Goal: Register for event/course

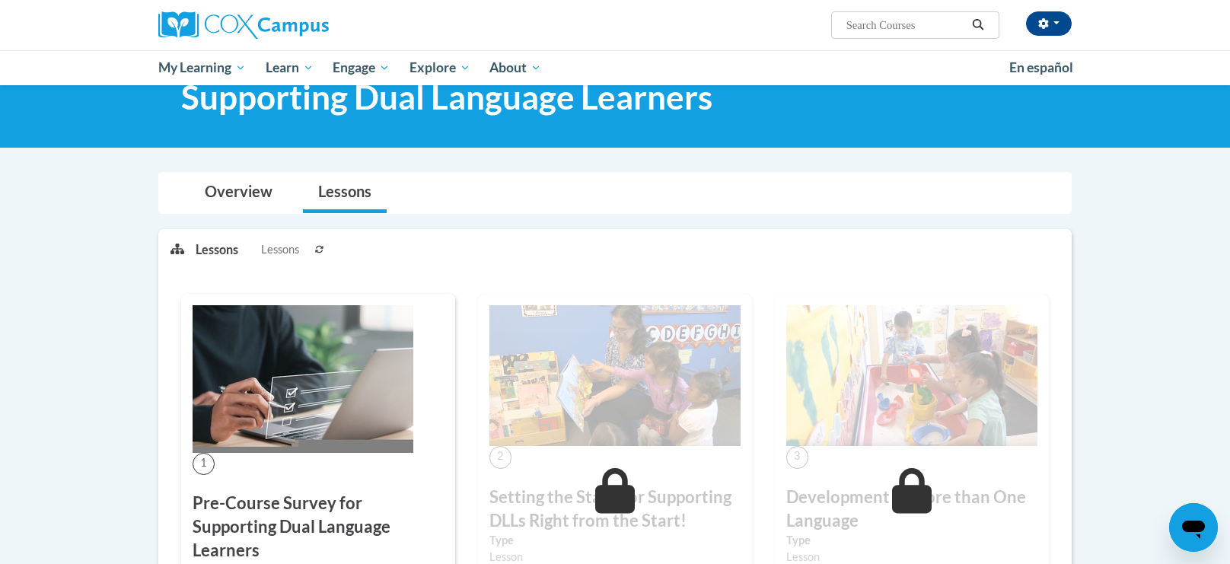
scroll to position [51, 0]
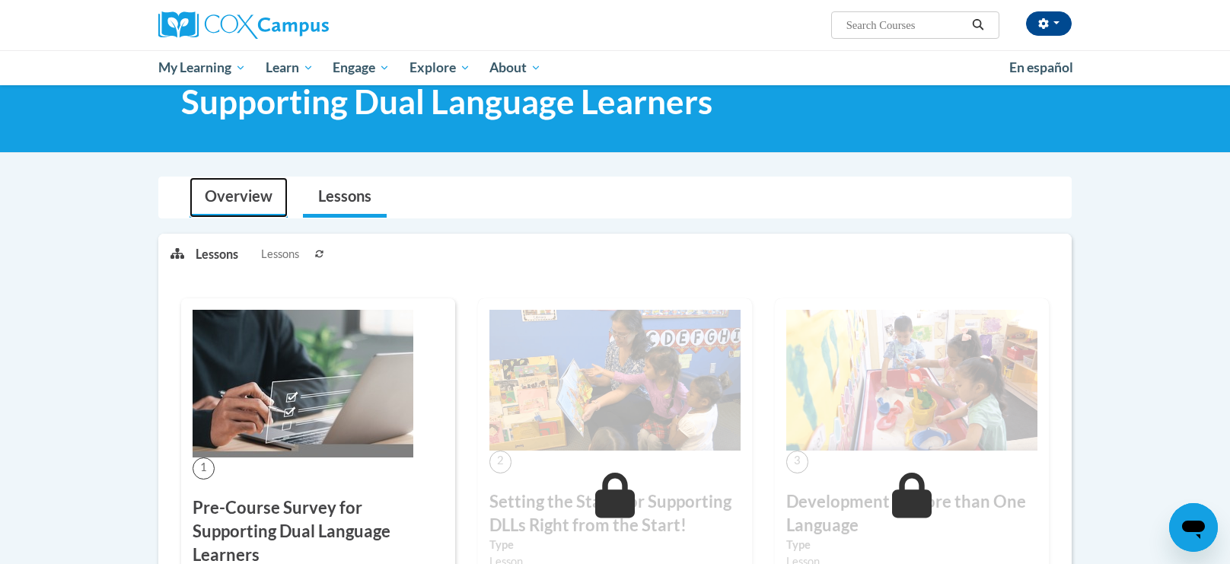
click at [225, 200] on link "Overview" at bounding box center [239, 197] width 98 height 40
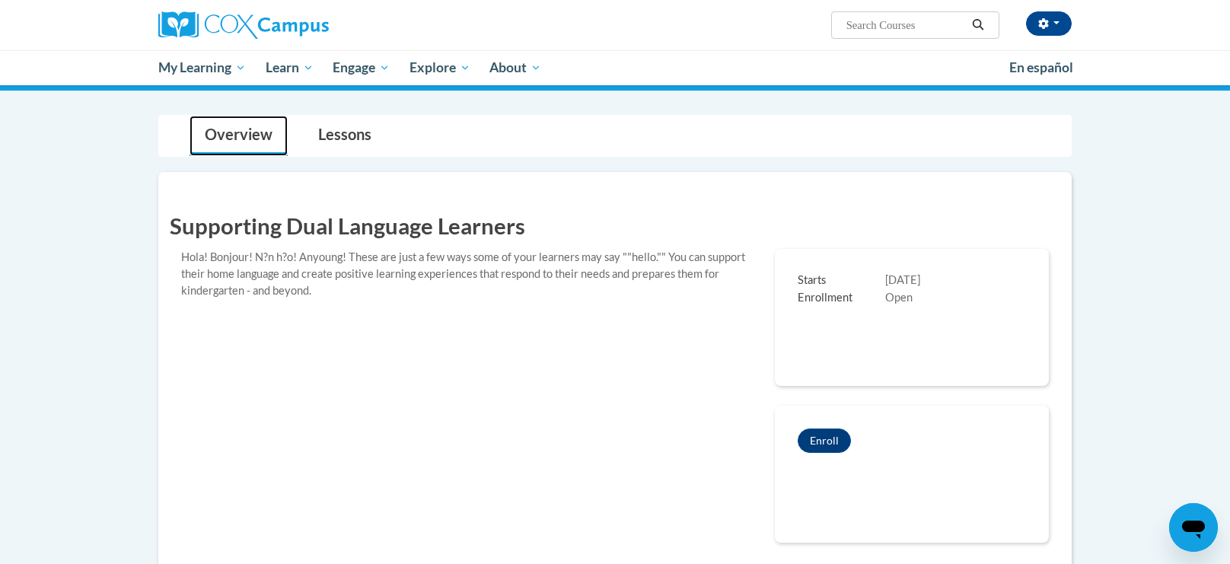
scroll to position [116, 0]
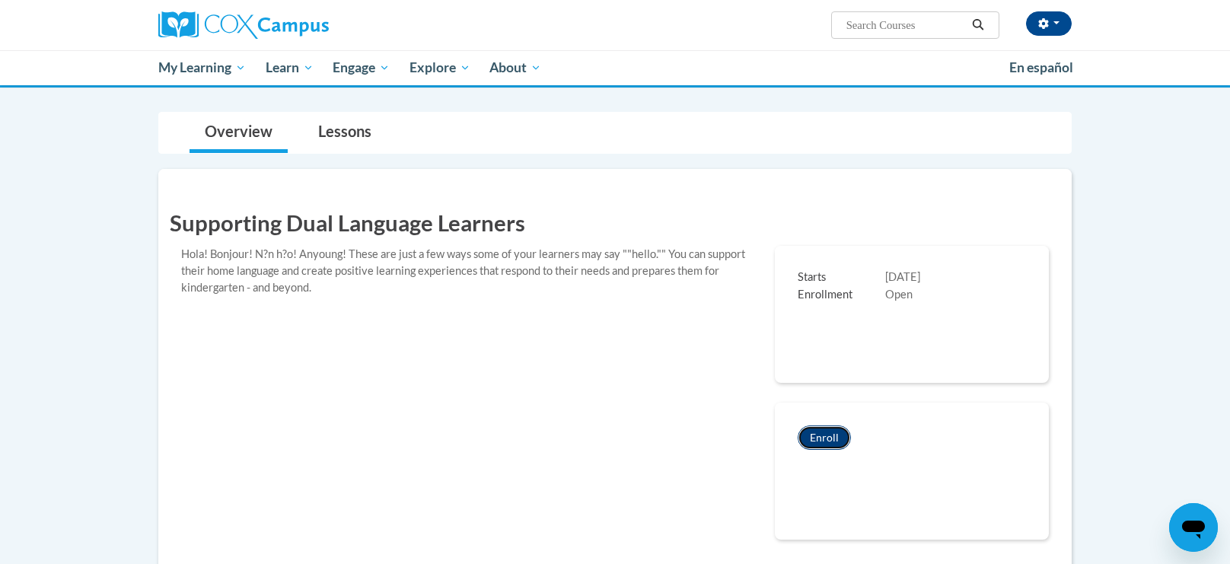
click at [813, 445] on button "Enroll" at bounding box center [824, 437] width 53 height 24
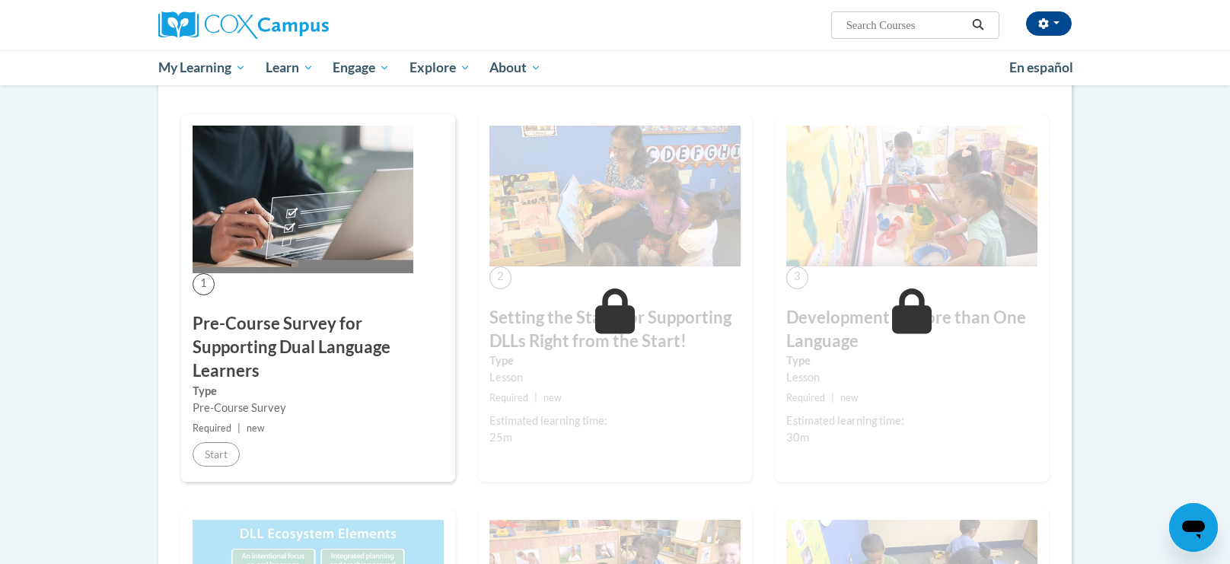
scroll to position [680, 0]
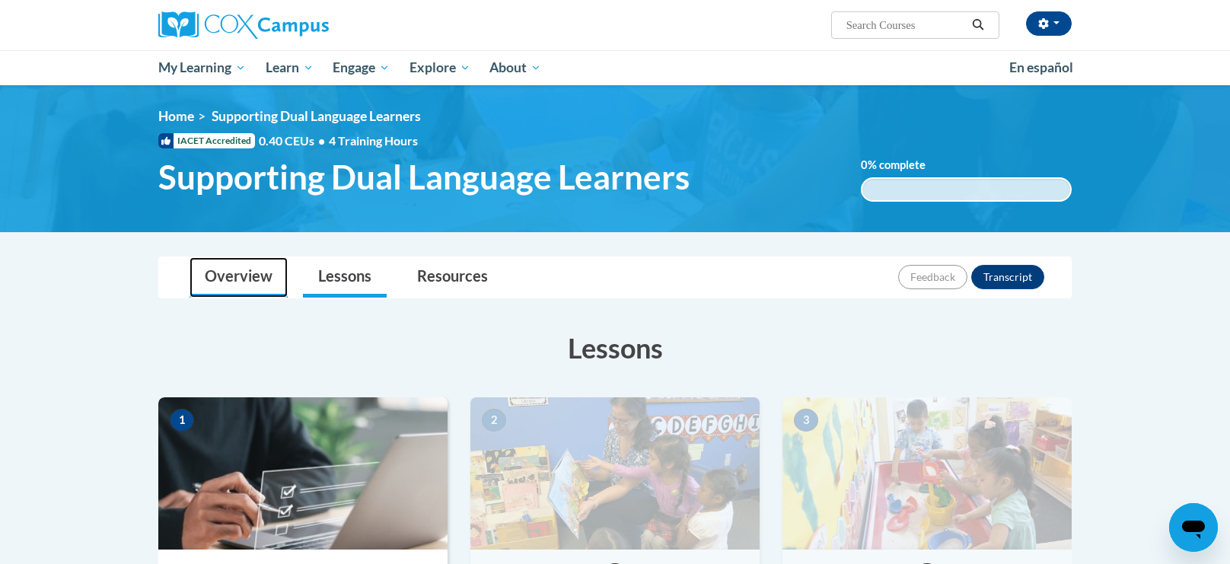
click at [227, 292] on link "Overview" at bounding box center [239, 277] width 98 height 40
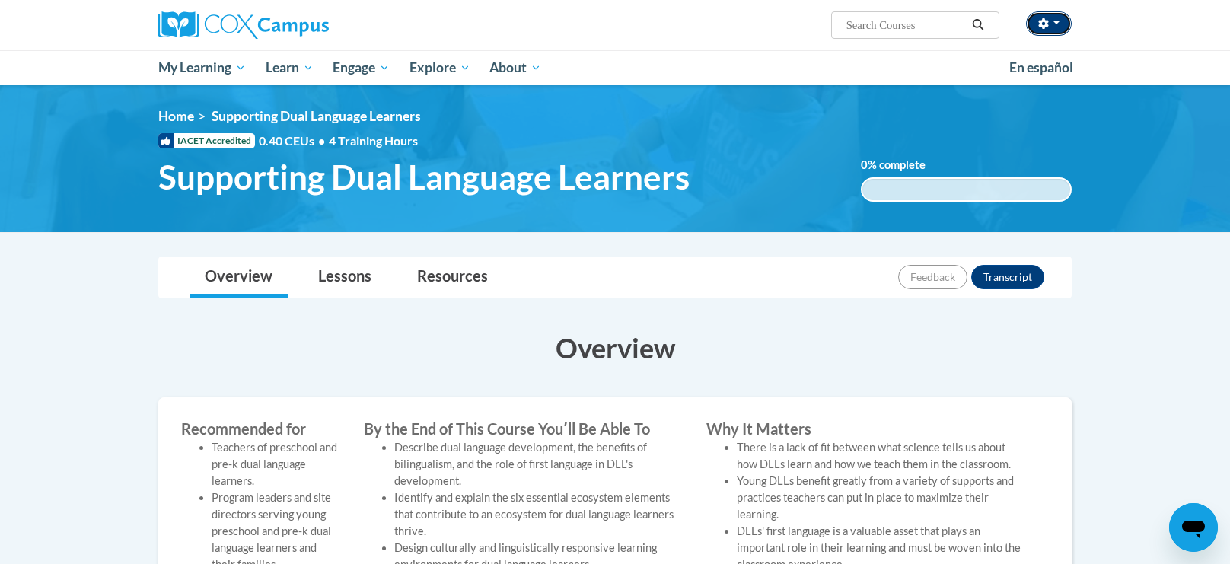
click at [1043, 23] on icon "button" at bounding box center [1043, 23] width 11 height 11
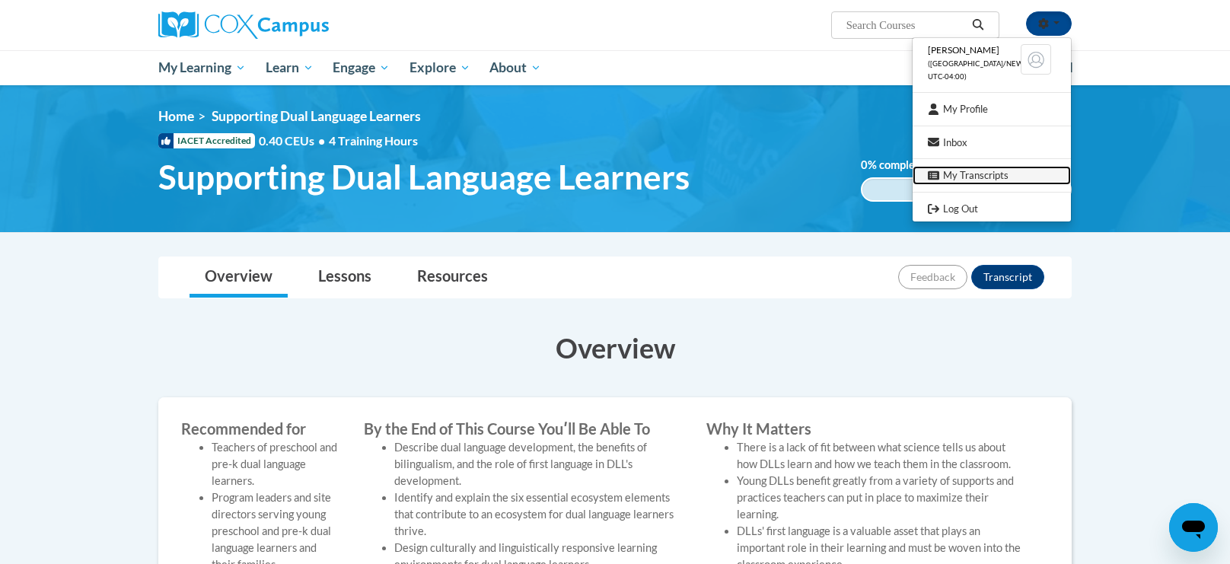
click at [1011, 183] on link "My Transcripts" at bounding box center [992, 175] width 158 height 19
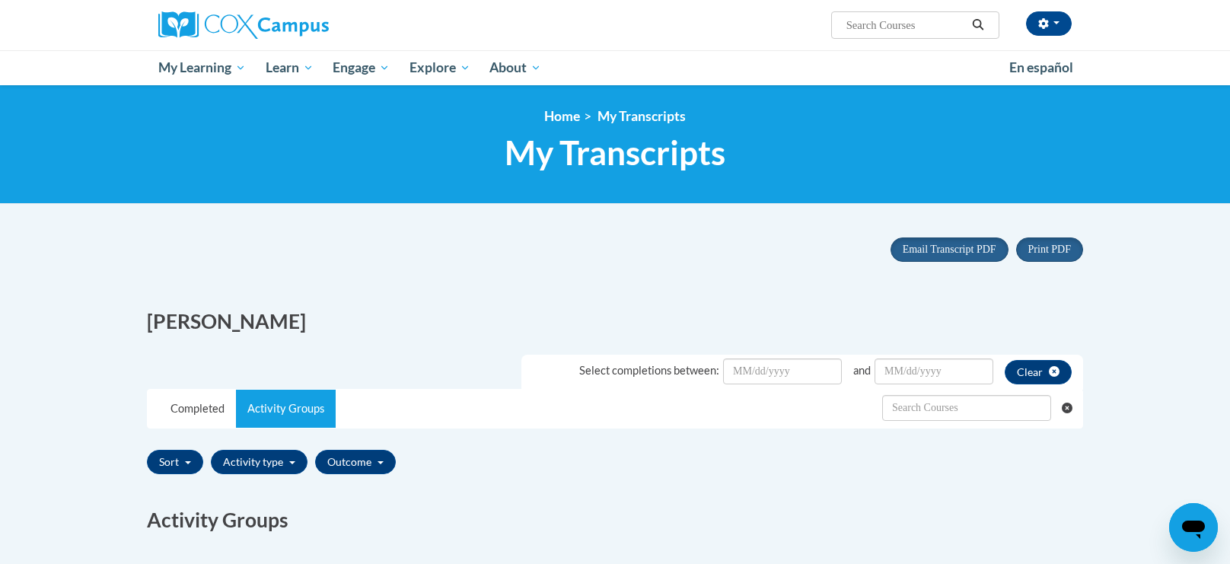
scroll to position [3, 0]
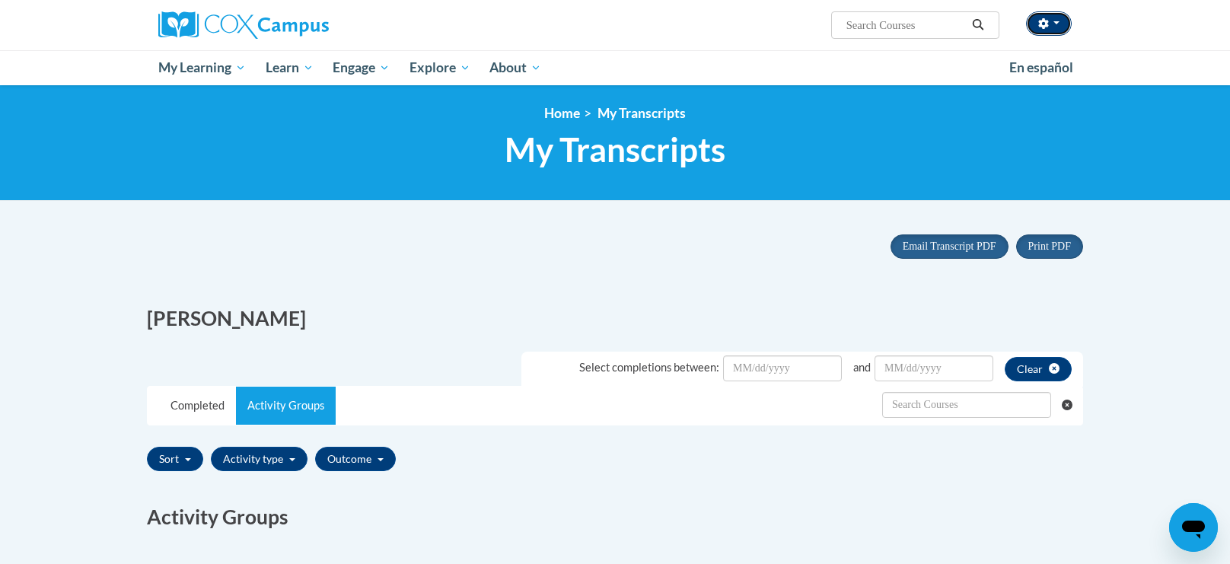
click at [1043, 24] on icon "button" at bounding box center [1043, 23] width 11 height 11
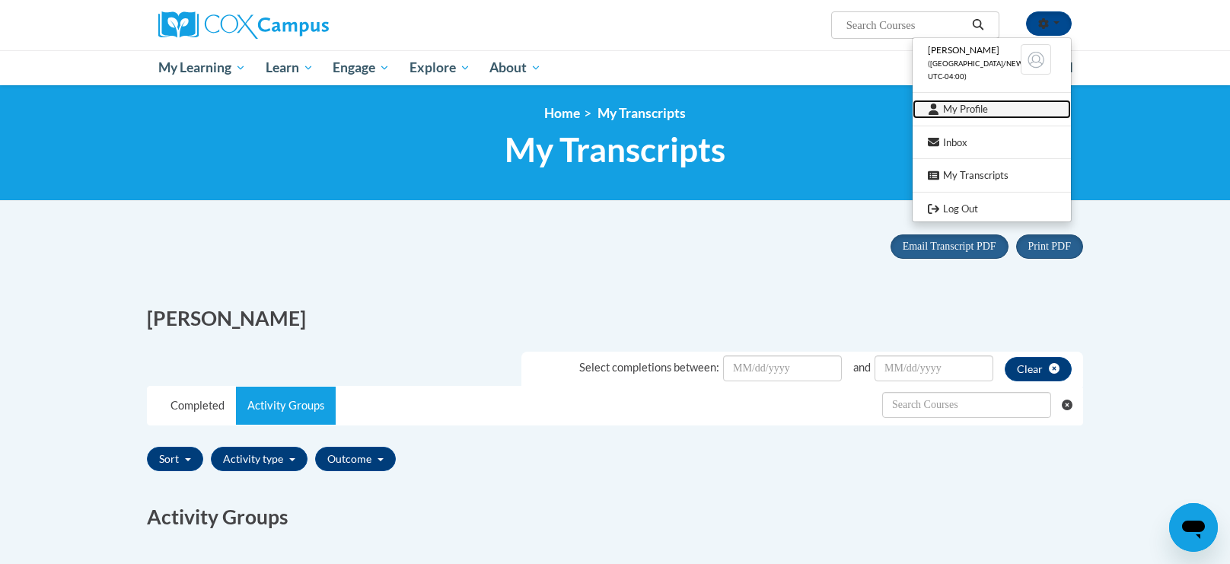
click at [988, 110] on link "My Profile" at bounding box center [992, 109] width 158 height 19
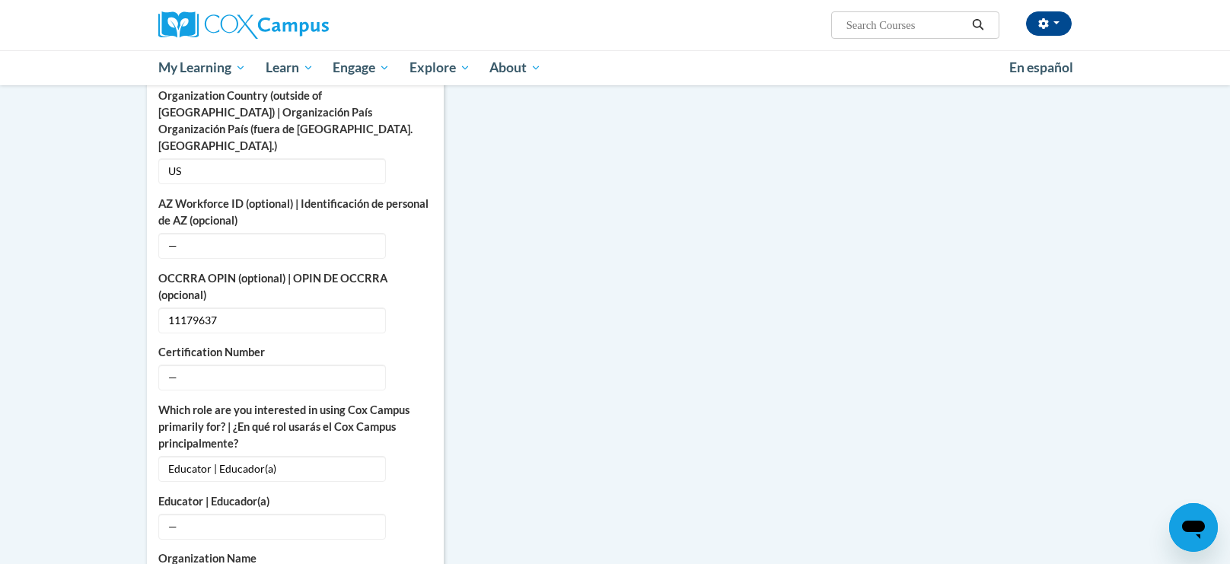
scroll to position [562, 0]
click at [46, 336] on body "Daniele Mcgill (America/New_York UTC-04:00) My Profile Inbox My Transcripts Log…" at bounding box center [615, 455] width 1230 height 2034
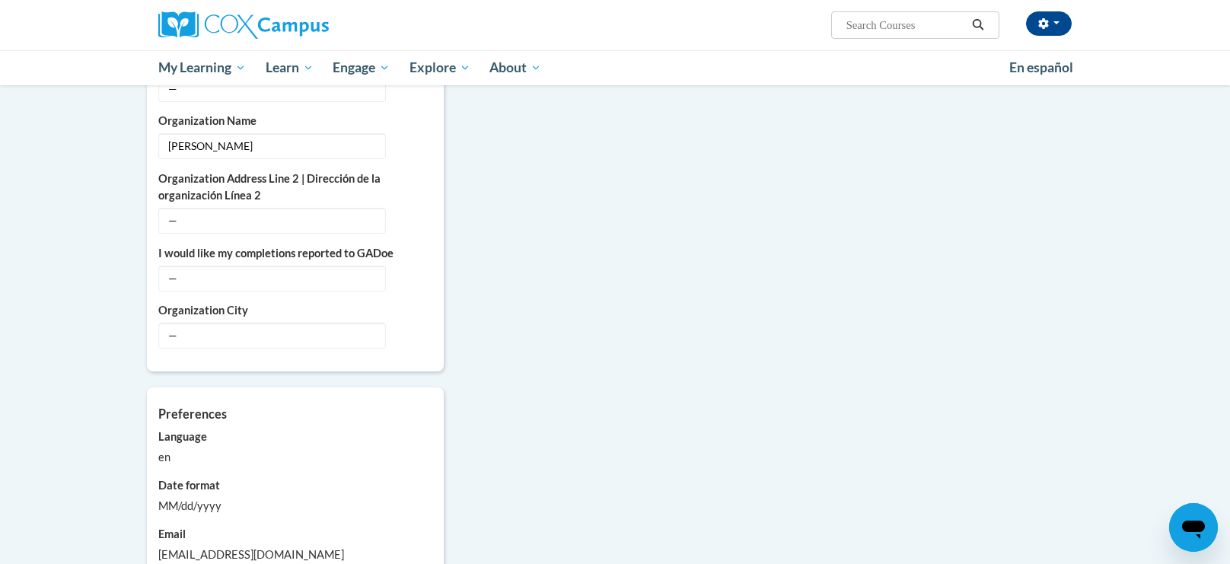
scroll to position [999, 0]
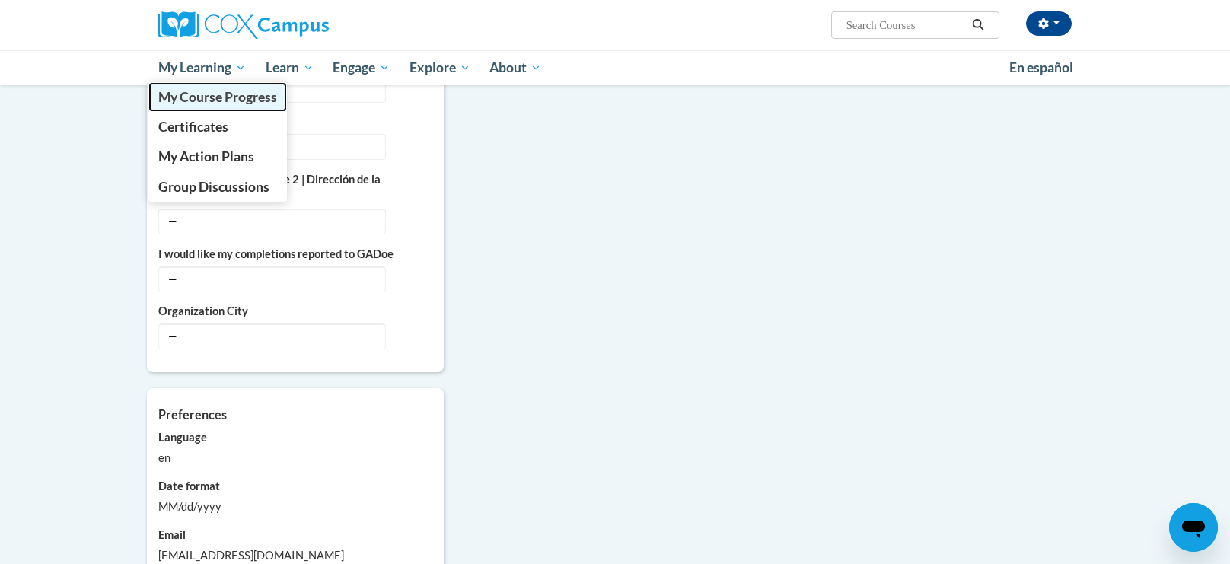
click at [184, 84] on link "My Course Progress" at bounding box center [217, 97] width 139 height 30
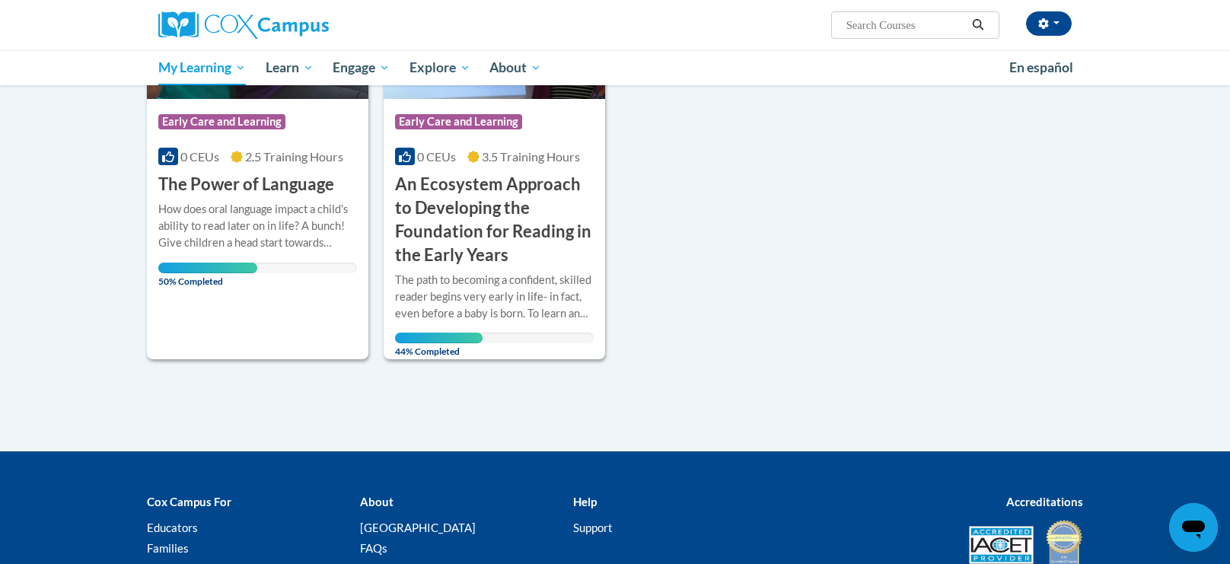
scroll to position [734, 0]
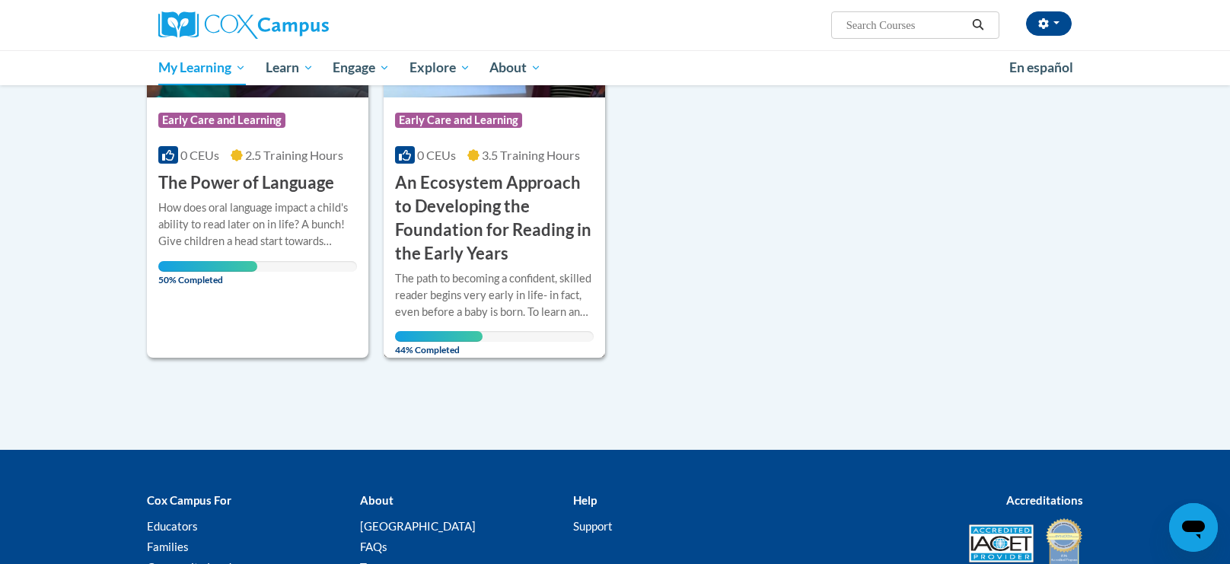
click at [497, 131] on div "Course Category: Early Care and Learning" at bounding box center [494, 122] width 199 height 34
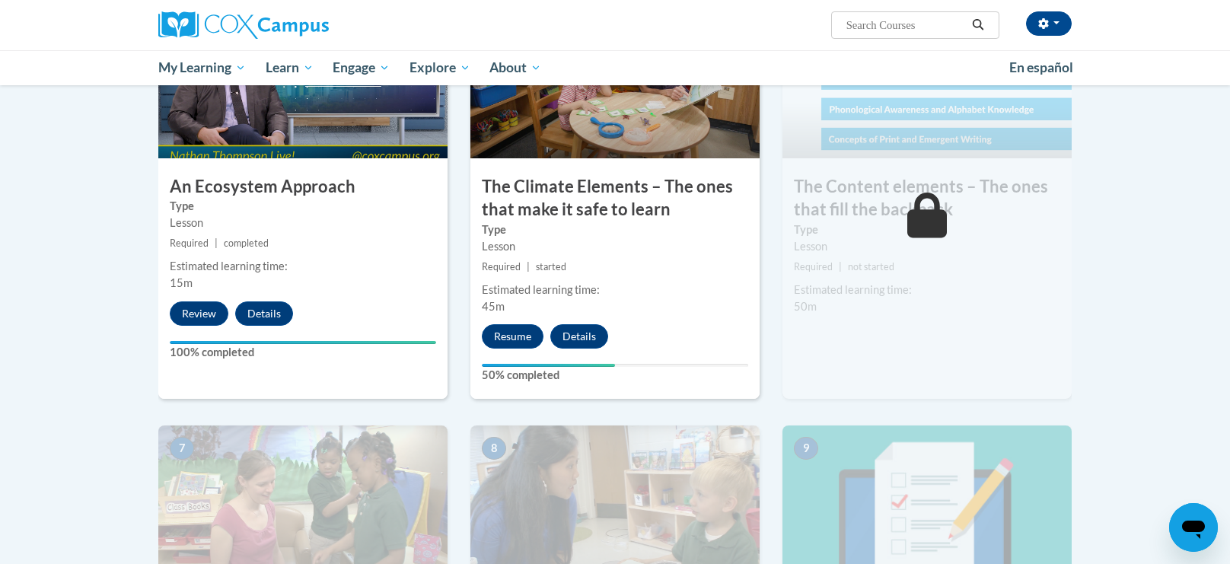
click at [114, 405] on body "Daniele Mcgill (America/New_York UTC-04:00) My Profile Inbox My Transcripts Log…" at bounding box center [615, 168] width 1230 height 2038
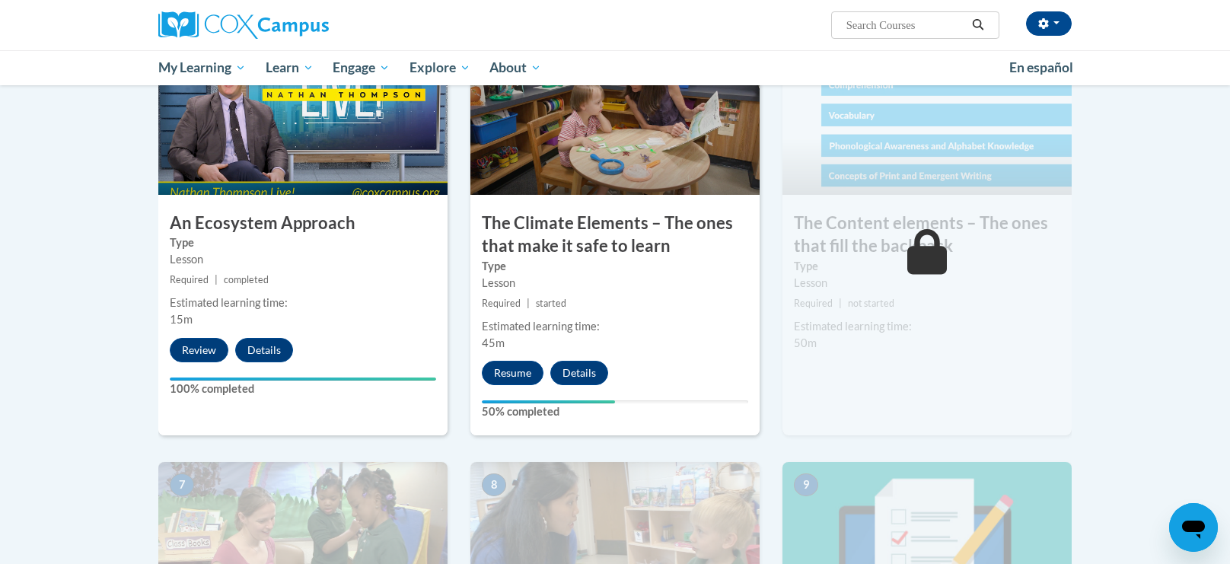
scroll to position [809, 0]
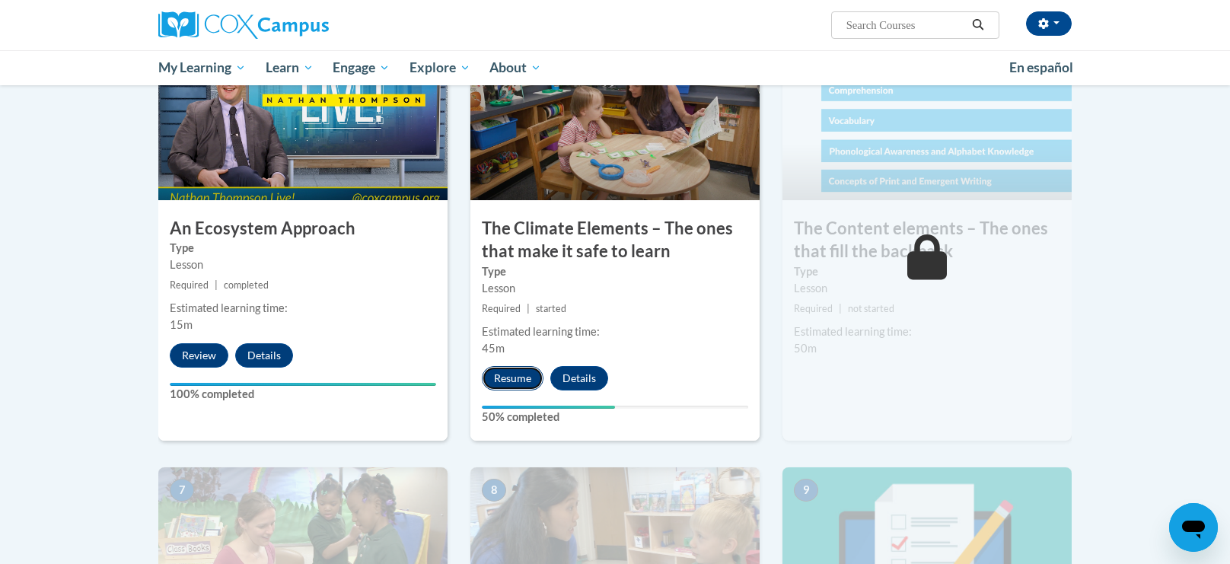
click at [514, 378] on button "Resume" at bounding box center [513, 378] width 62 height 24
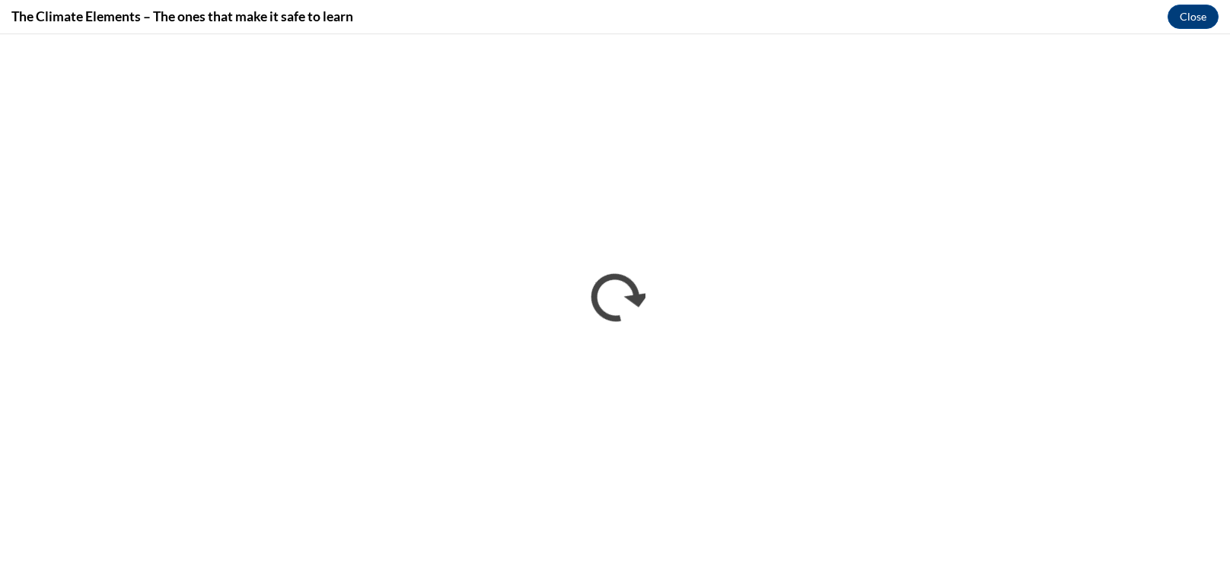
scroll to position [0, 0]
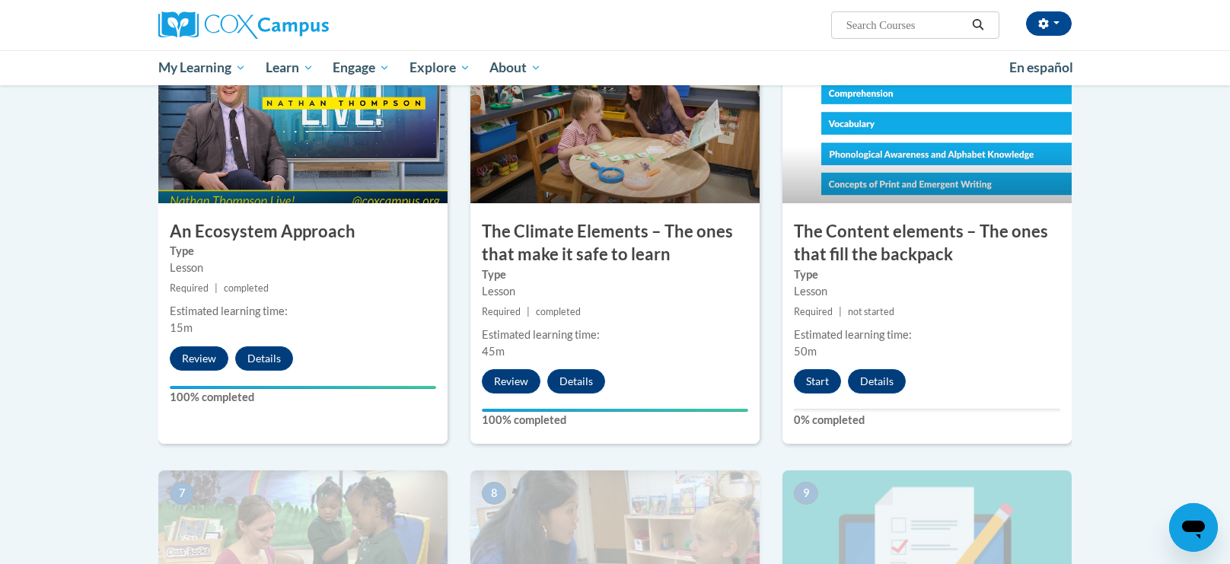
scroll to position [807, 0]
click at [813, 384] on button "Start" at bounding box center [817, 380] width 47 height 24
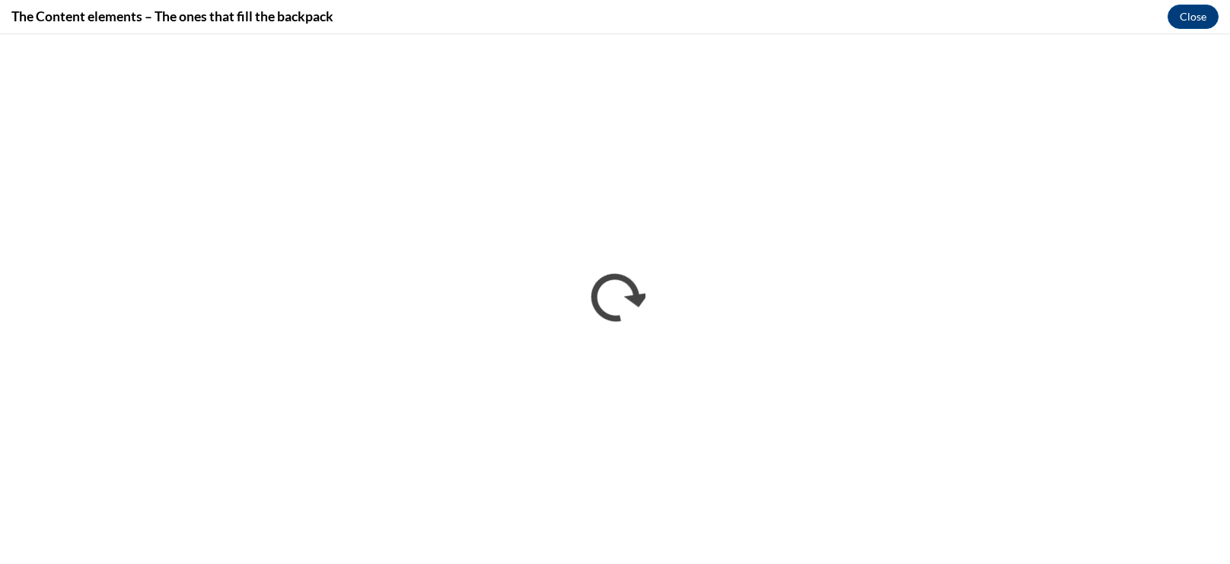
scroll to position [0, 0]
click at [1189, 17] on button "Close" at bounding box center [1193, 17] width 51 height 24
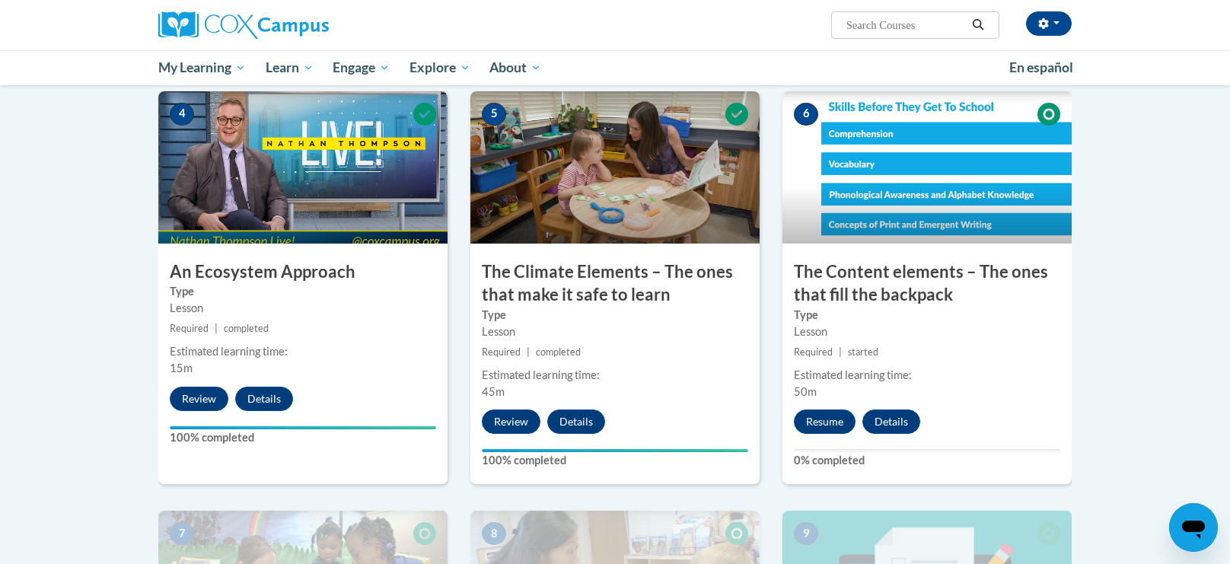
scroll to position [763, 0]
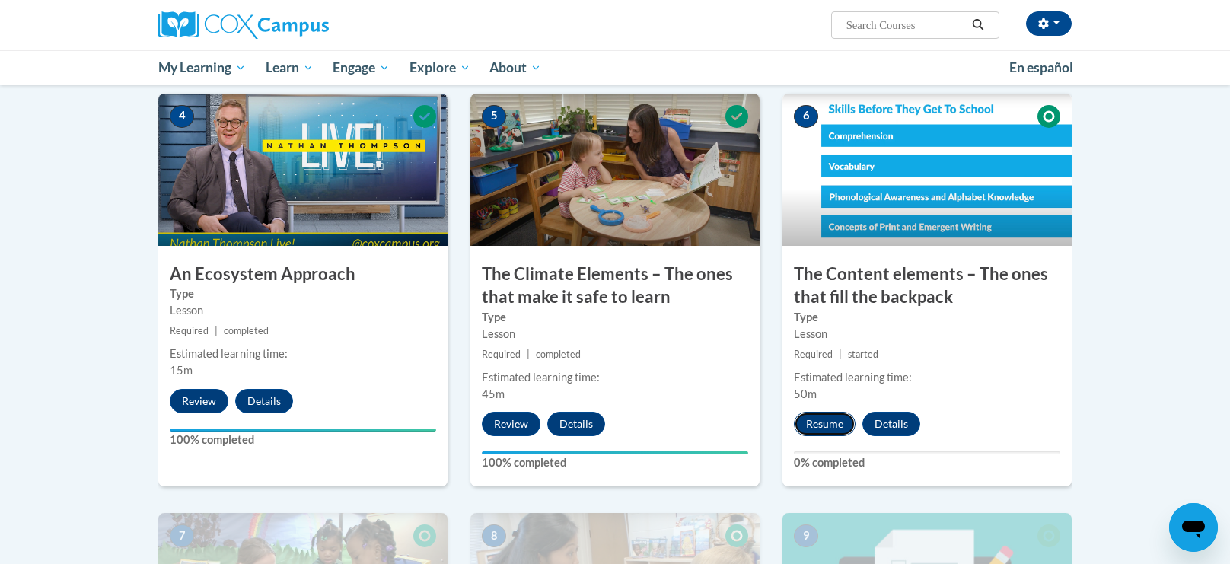
click at [833, 424] on button "Resume" at bounding box center [825, 424] width 62 height 24
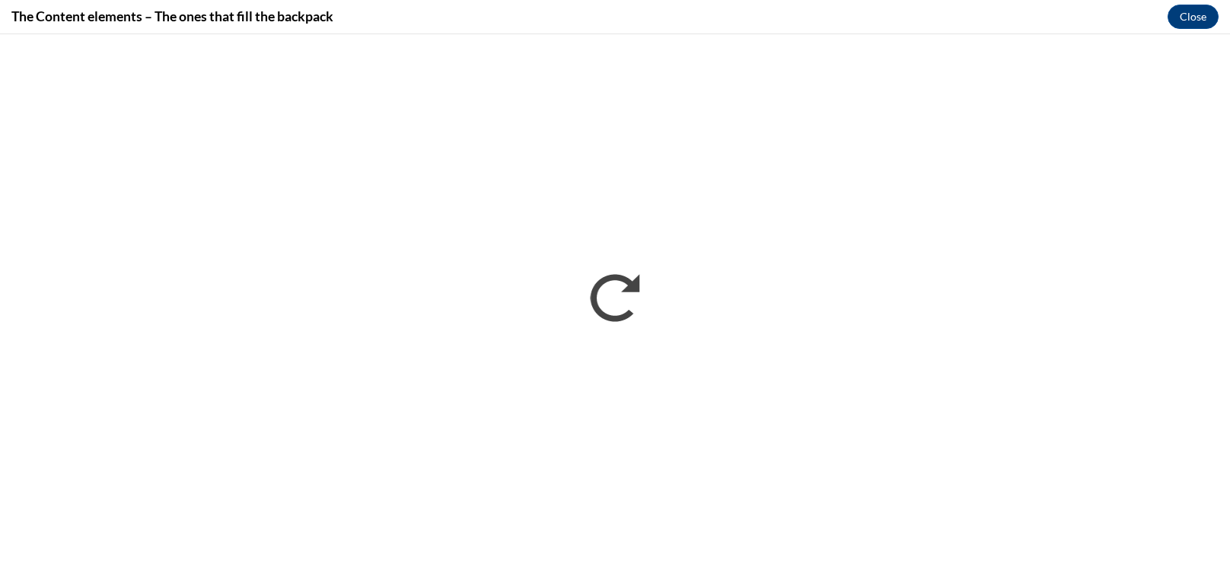
scroll to position [0, 0]
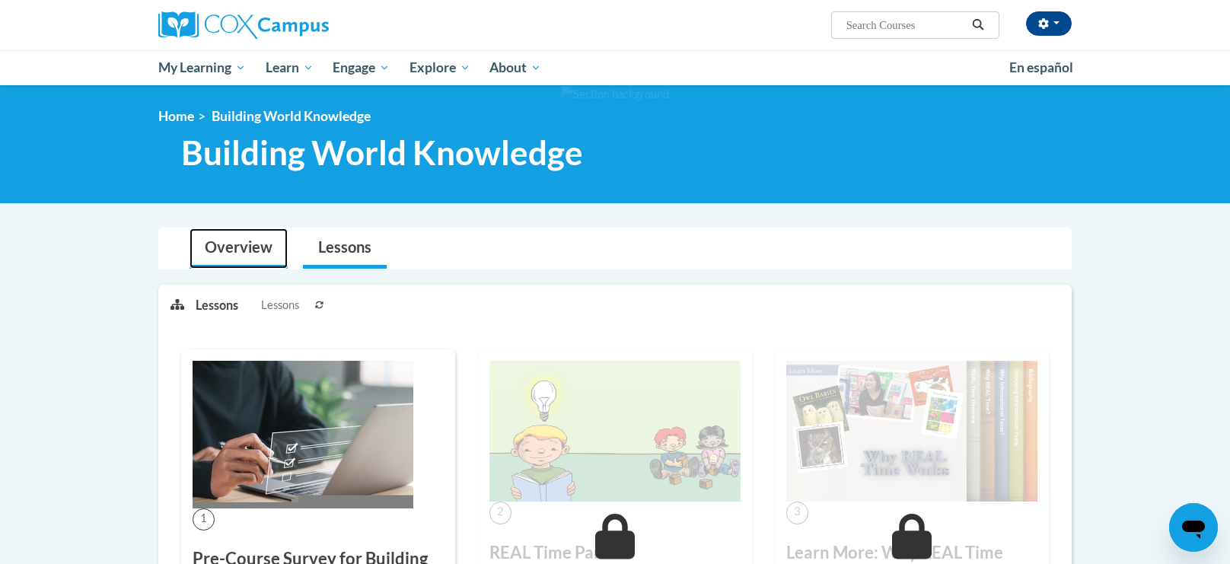
click at [231, 257] on link "Overview" at bounding box center [239, 248] width 98 height 40
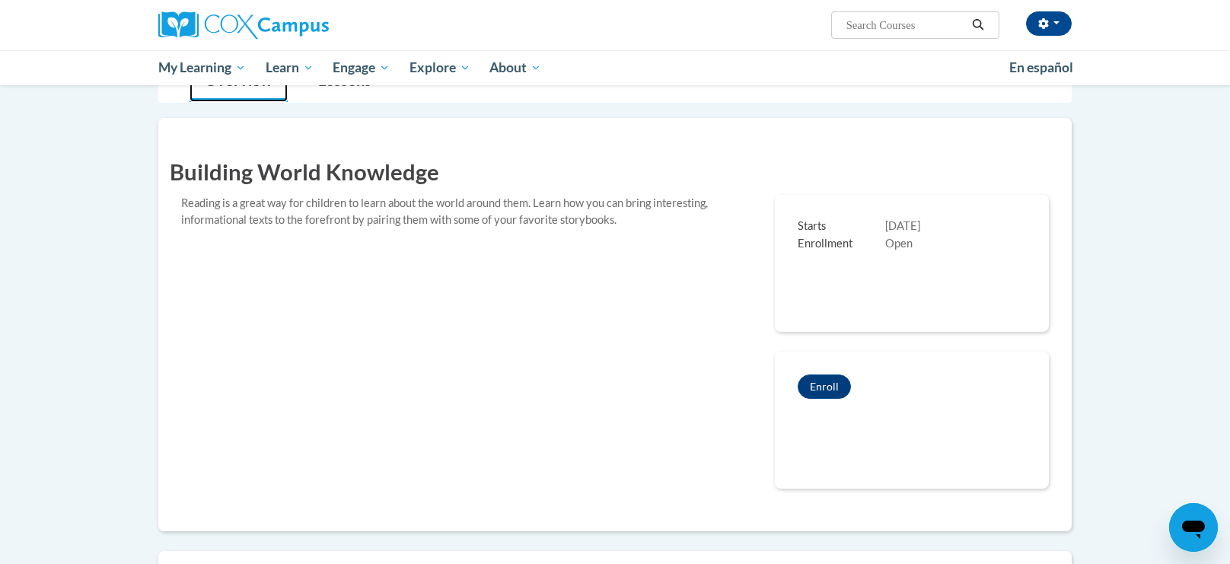
scroll to position [170, 0]
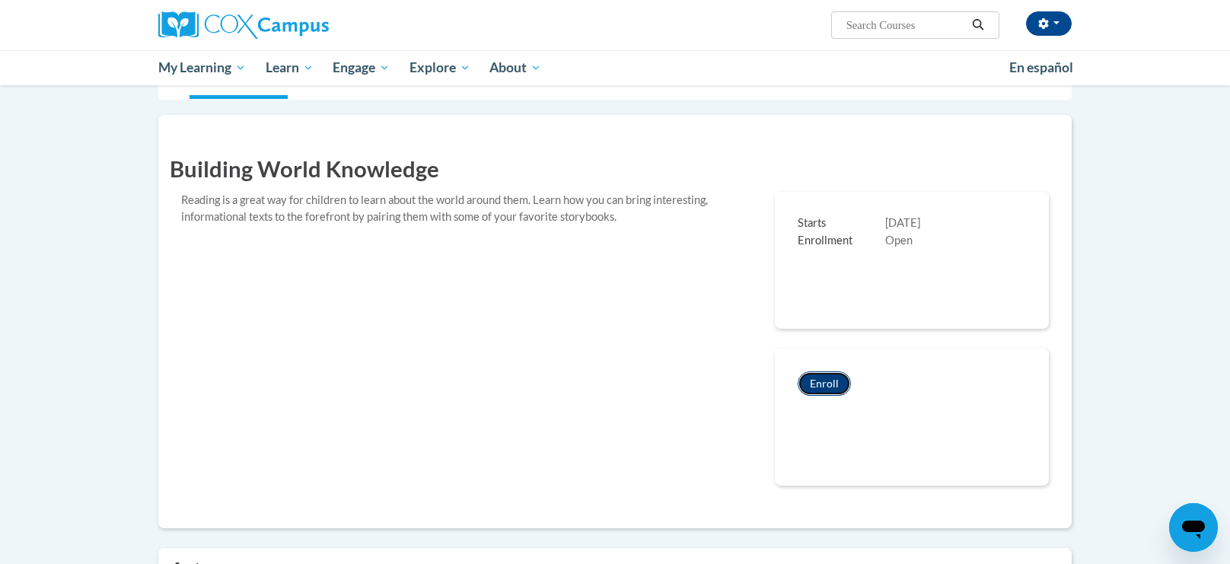
click at [823, 393] on button "Enroll" at bounding box center [824, 383] width 53 height 24
click at [842, 388] on button "Enroll" at bounding box center [824, 383] width 53 height 24
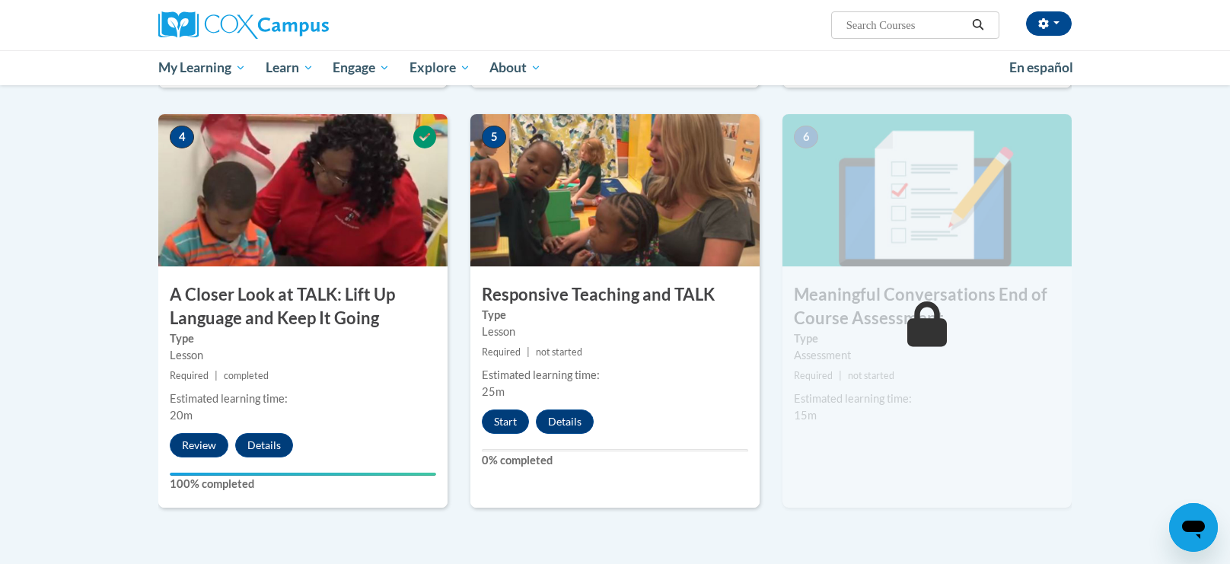
scroll to position [706, 0]
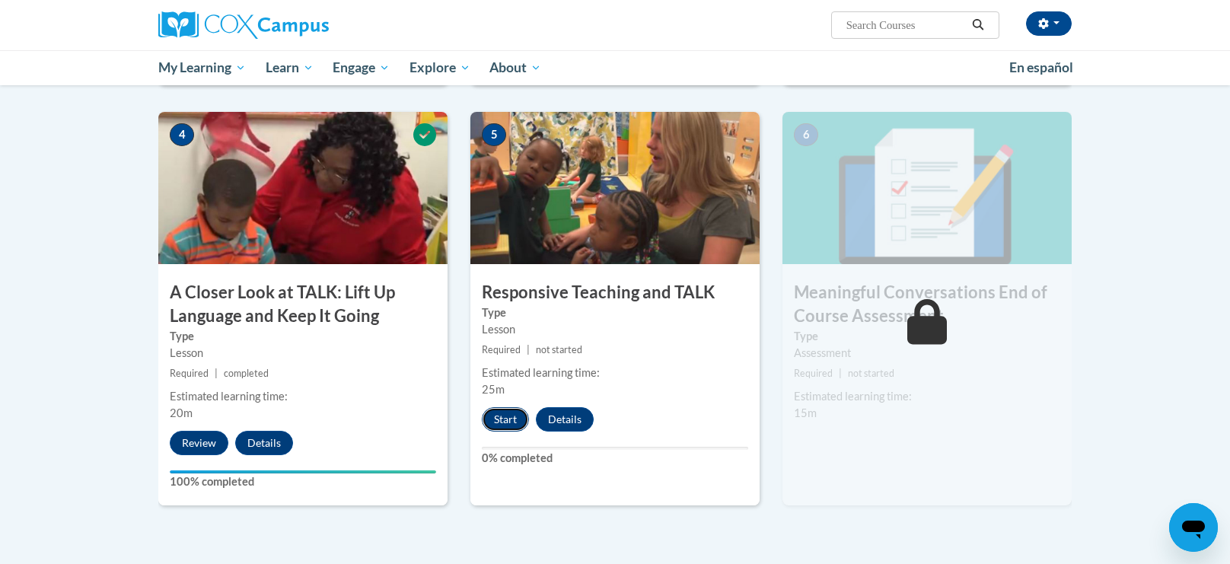
click at [507, 424] on button "Start" at bounding box center [505, 419] width 47 height 24
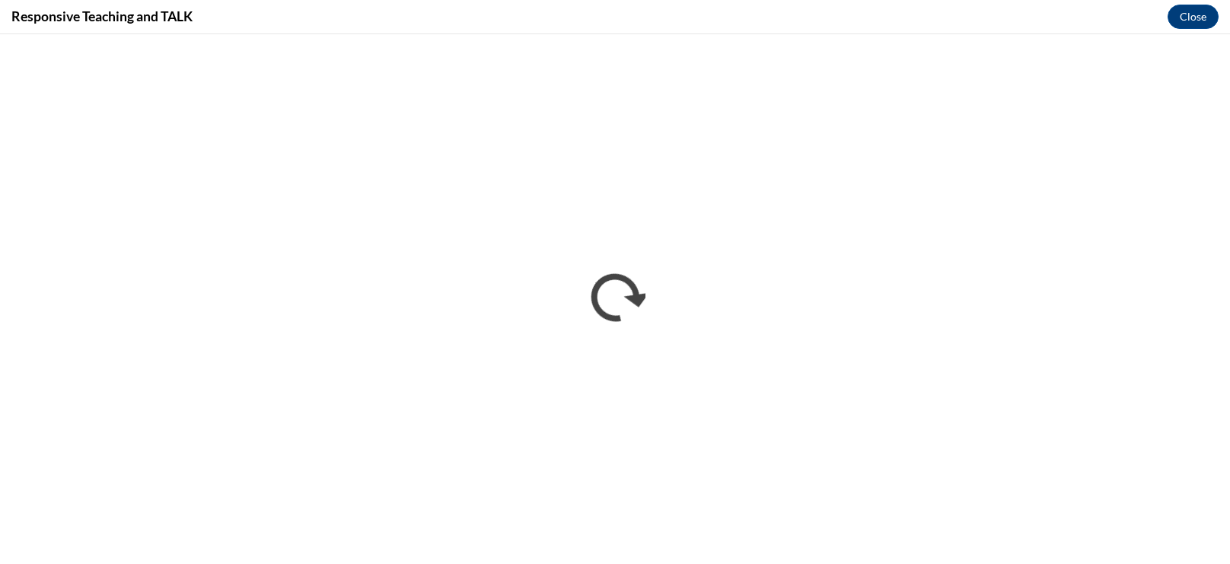
scroll to position [0, 0]
